Goal: Complete application form

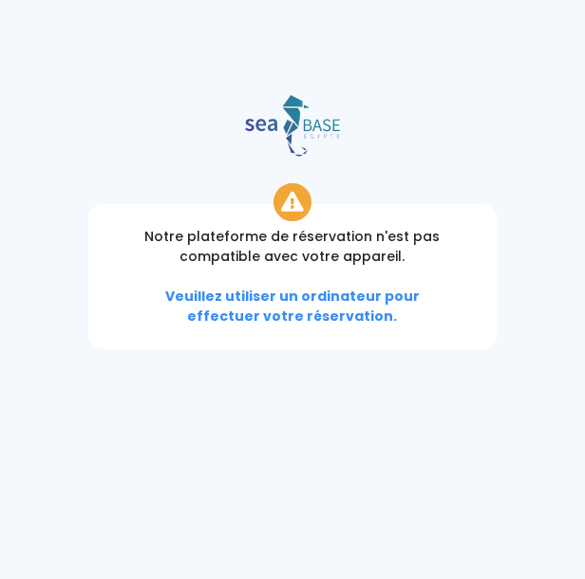
click at [371, 306] on div "Notre plateforme de réservation n'est pas compatible avec votre appareil. Veuil…" at bounding box center [292, 276] width 409 height 145
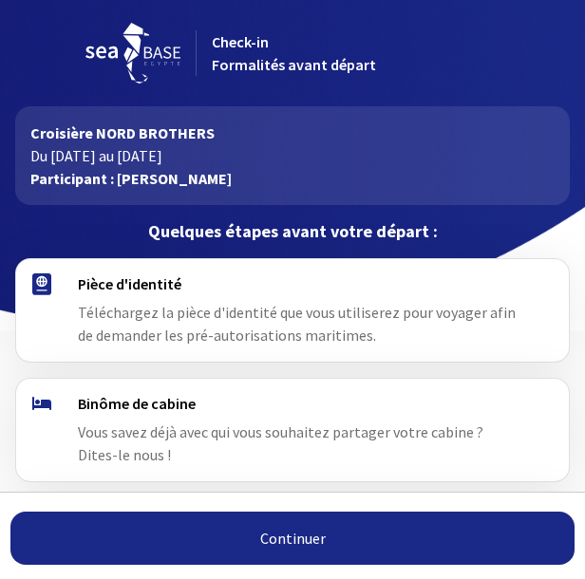
click at [204, 548] on link "Continuer" at bounding box center [292, 538] width 564 height 53
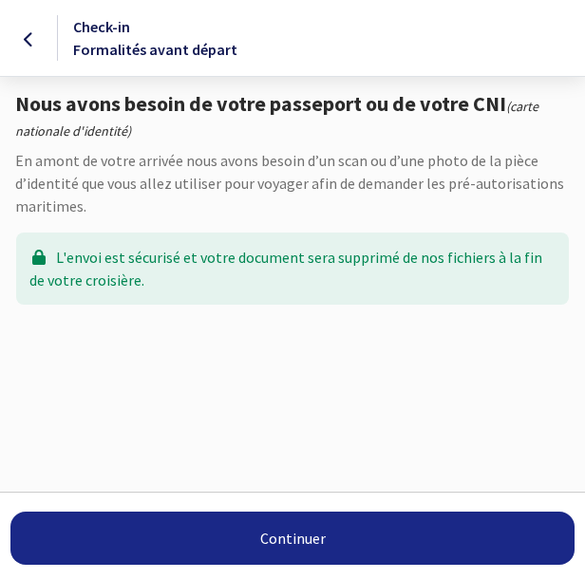
click at [262, 540] on link "Continuer" at bounding box center [292, 538] width 564 height 53
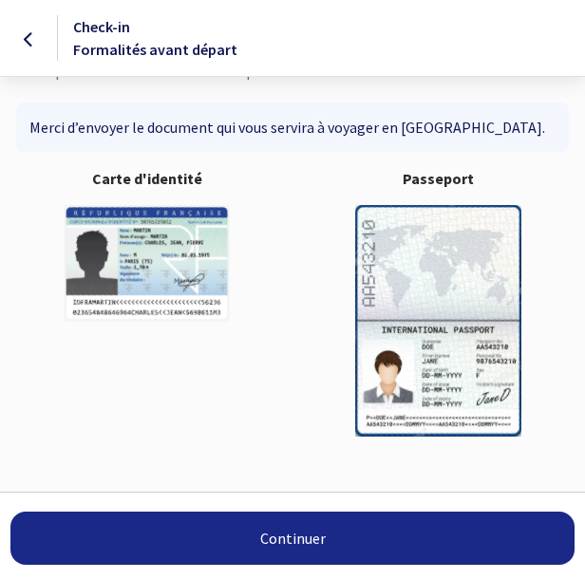
scroll to position [160, 0]
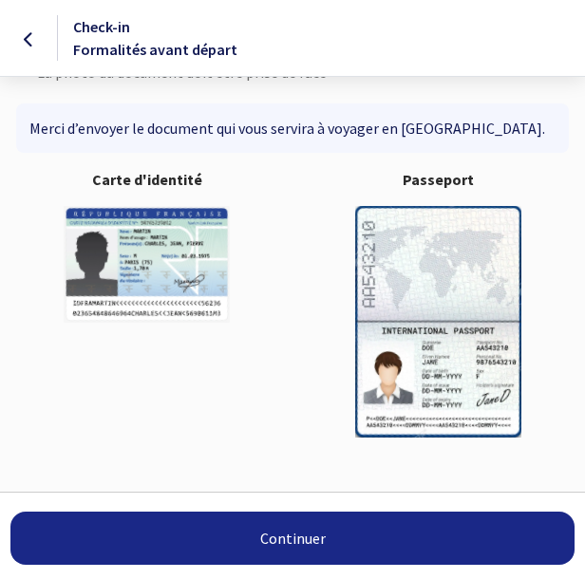
click at [306, 537] on link "Continuer" at bounding box center [292, 538] width 564 height 53
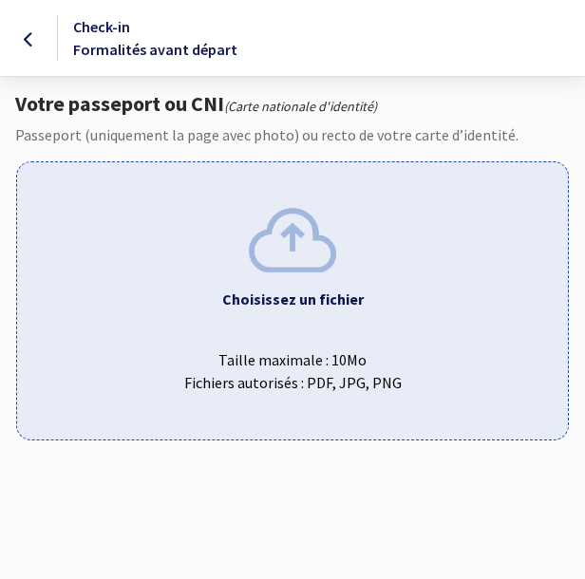
click at [297, 233] on img at bounding box center [292, 240] width 87 height 64
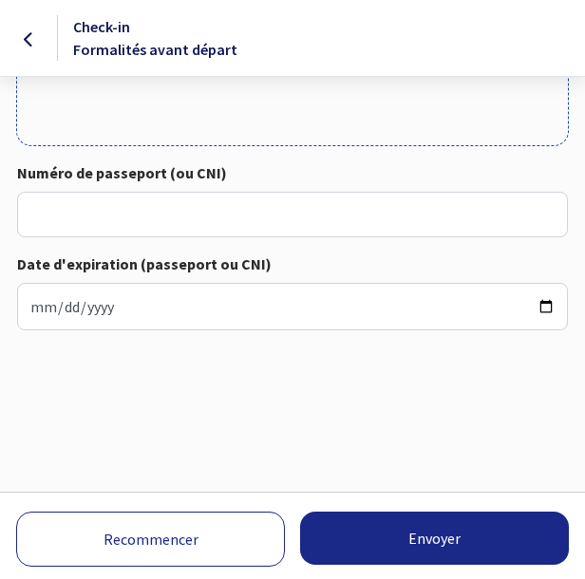
scroll to position [793, 0]
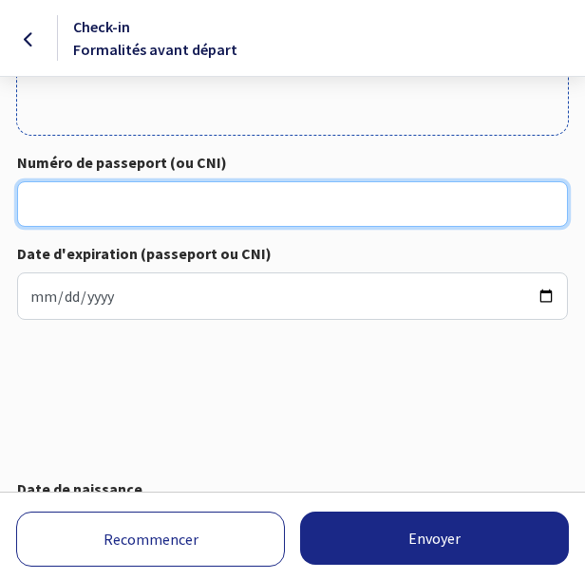
click at [244, 204] on input "Numéro de passeport (ou CNI)" at bounding box center [292, 204] width 551 height 46
type input "16AY83065"
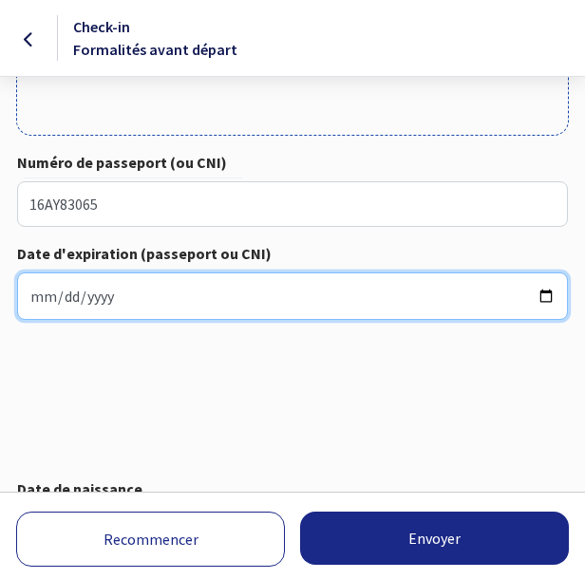
click at [186, 306] on input "Date d'expiration (passeport ou CNI)" at bounding box center [292, 295] width 551 height 47
type input "2026-05-09"
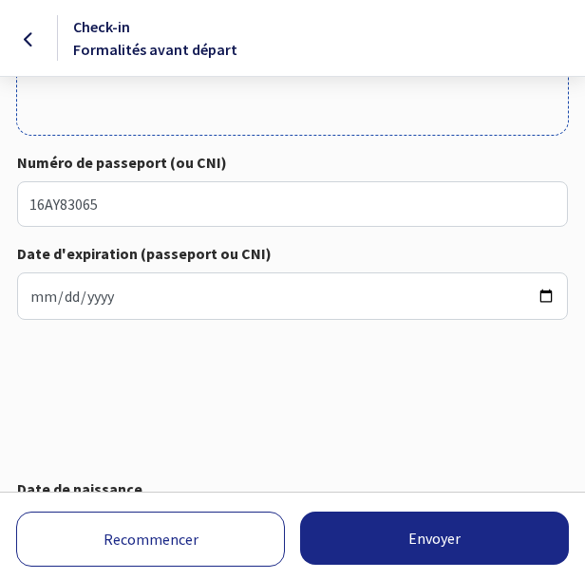
click at [291, 412] on div "Numéro de passeport (ou CNI) 16AY83065 Date d'expiration (passeport ou CNI) 202…" at bounding box center [292, 41] width 585 height 1344
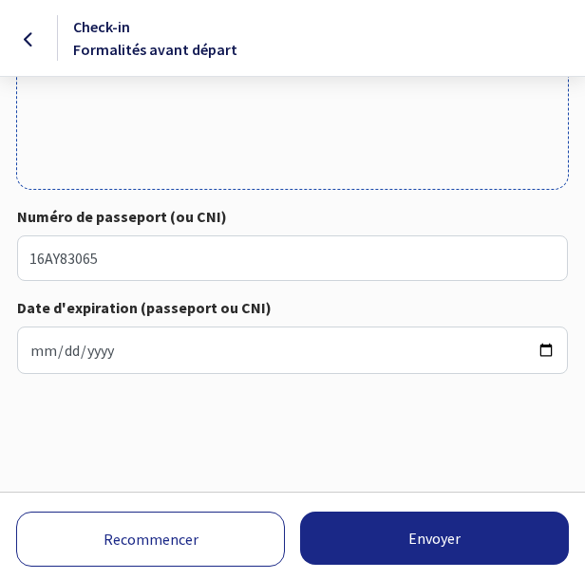
scroll to position [738, 0]
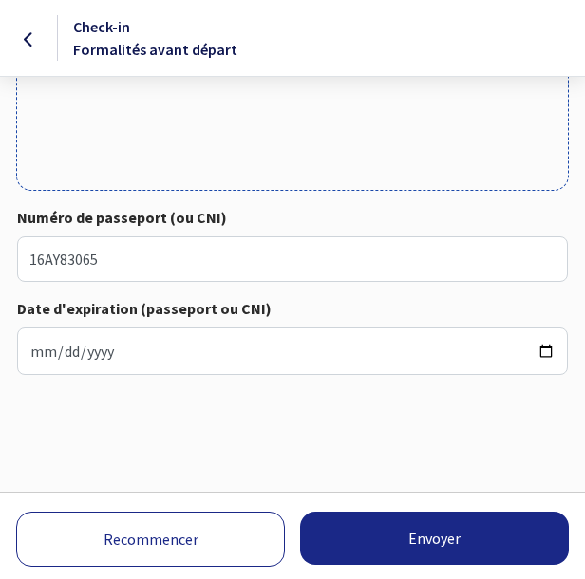
click at [385, 537] on button "Envoyer" at bounding box center [434, 538] width 269 height 53
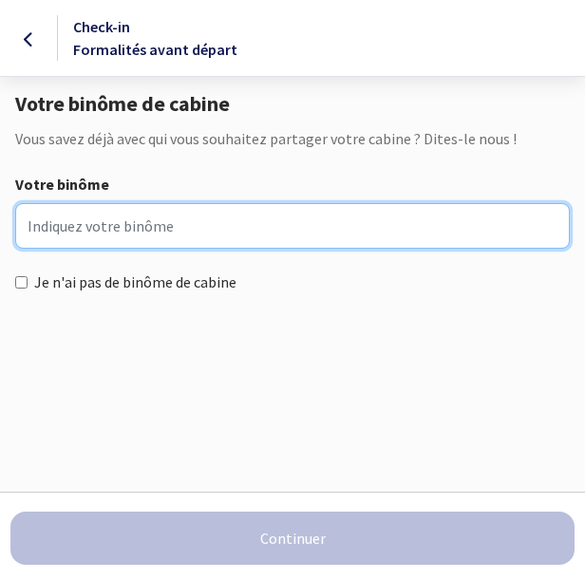
click at [240, 216] on input "Votre binôme" at bounding box center [292, 226] width 554 height 46
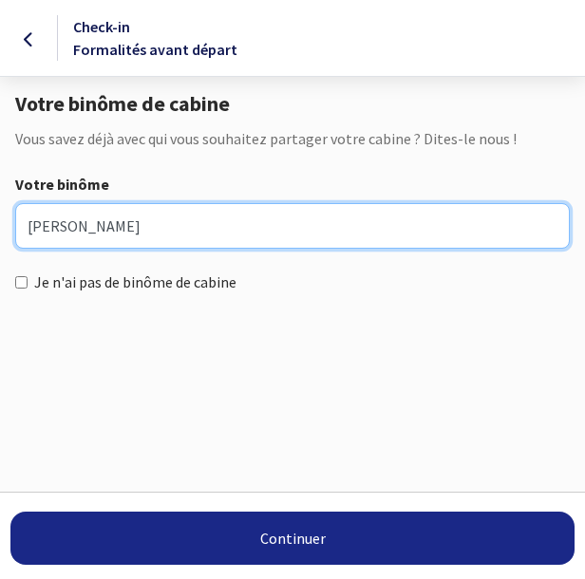
type input "Alexandre MAUBERT"
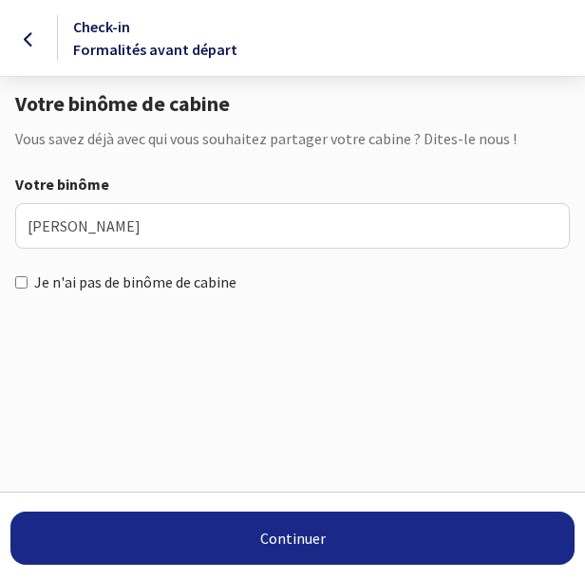
click at [265, 535] on button "Continuer" at bounding box center [292, 538] width 564 height 53
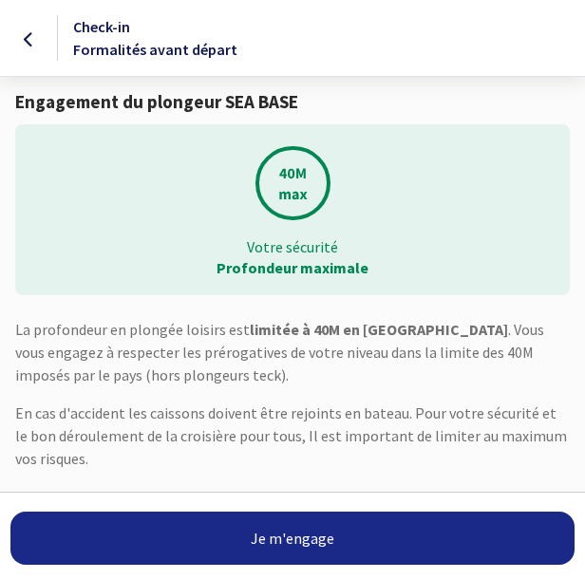
click at [271, 534] on link "Je m'engage" at bounding box center [292, 538] width 564 height 53
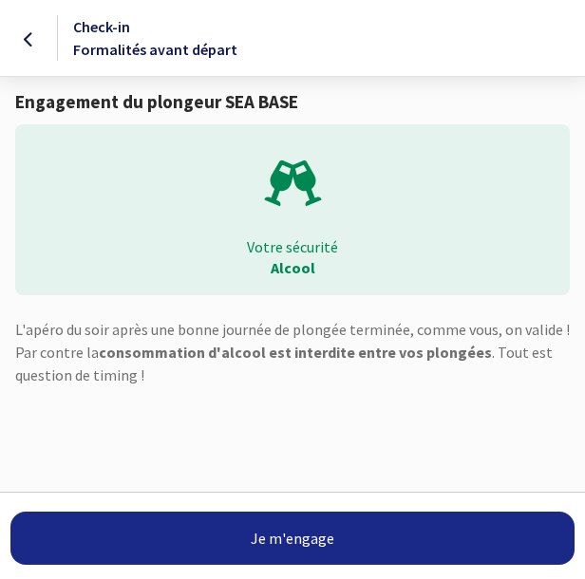
click at [271, 534] on link "Je m'engage" at bounding box center [292, 538] width 564 height 53
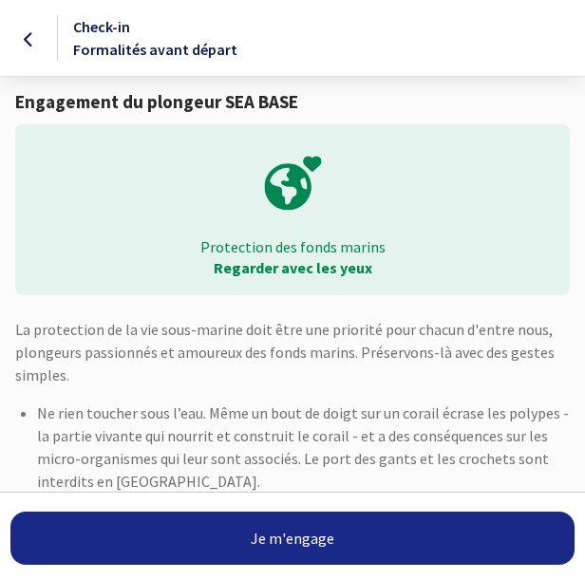
click at [271, 534] on link "Je m'engage" at bounding box center [292, 538] width 564 height 53
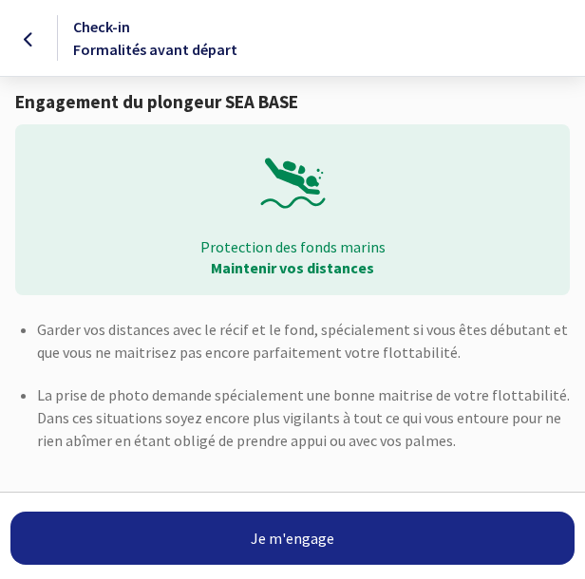
click at [271, 534] on link "Je m'engage" at bounding box center [292, 538] width 564 height 53
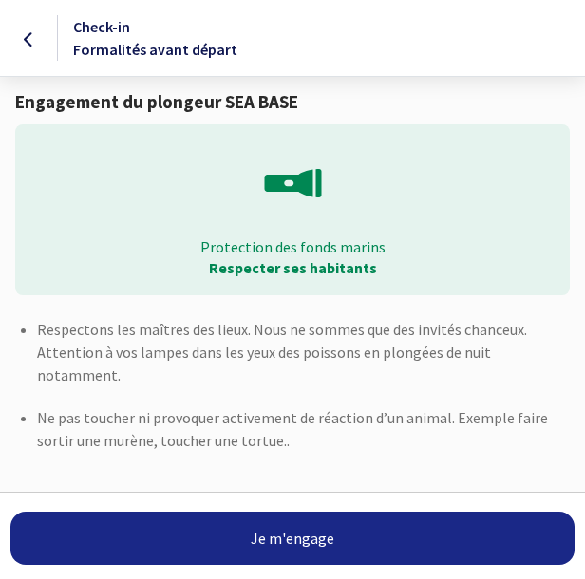
click at [271, 534] on button "Je m'engage" at bounding box center [292, 538] width 564 height 53
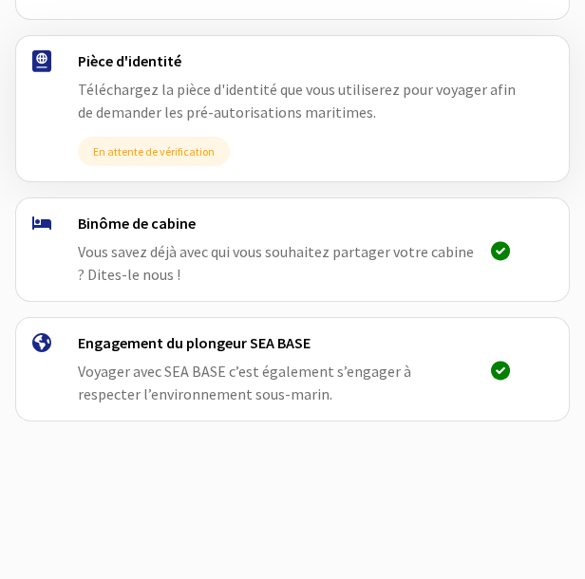
scroll to position [358, 0]
